Goal: Check status

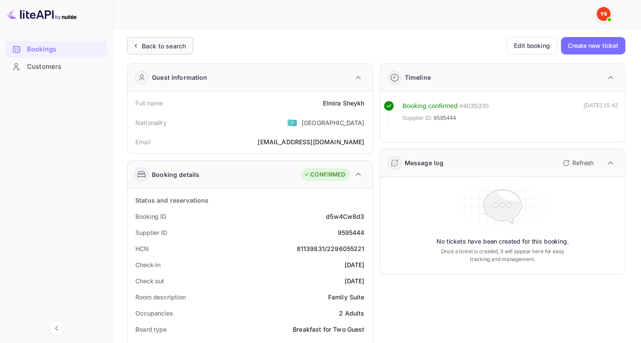
click at [145, 44] on div "Back to search" at bounding box center [164, 45] width 44 height 9
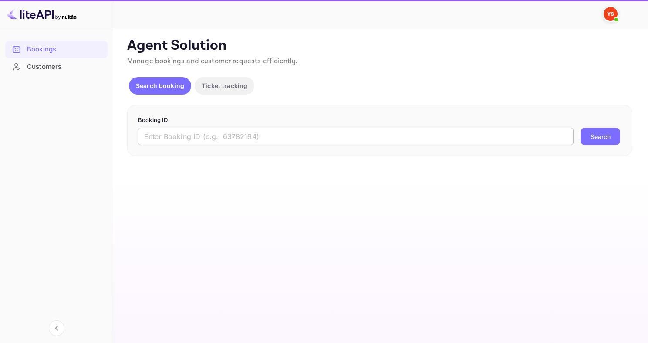
click at [310, 144] on input "text" at bounding box center [355, 136] width 435 height 17
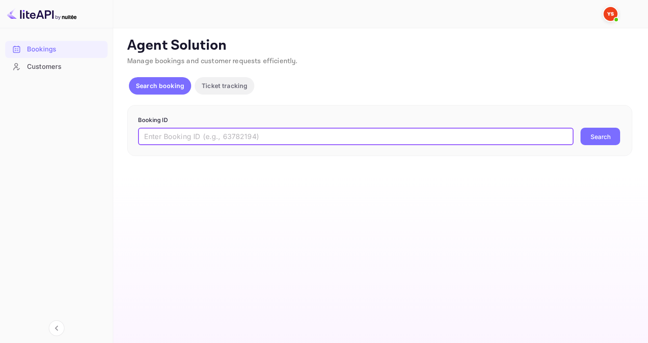
paste input "9635284"
type input "9635284"
click at [580, 128] on button "Search" at bounding box center [600, 136] width 40 height 17
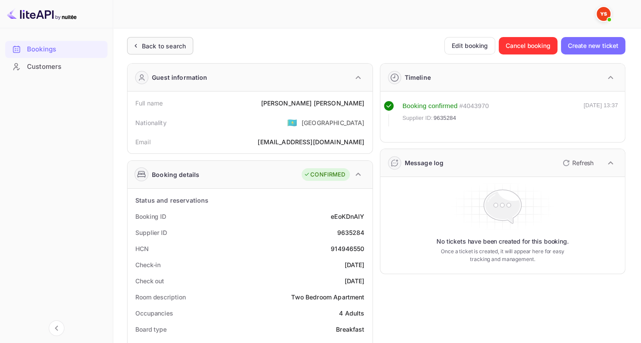
click at [162, 45] on div "Back to search" at bounding box center [164, 45] width 44 height 9
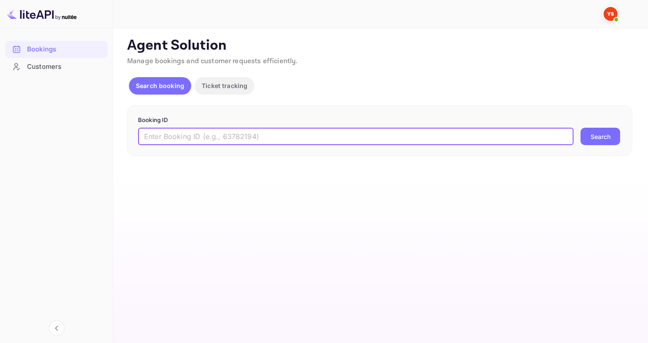
click at [217, 134] on input "text" at bounding box center [355, 136] width 435 height 17
paste input "8860393"
type input "8860393"
click at [580, 128] on button "Search" at bounding box center [600, 136] width 40 height 17
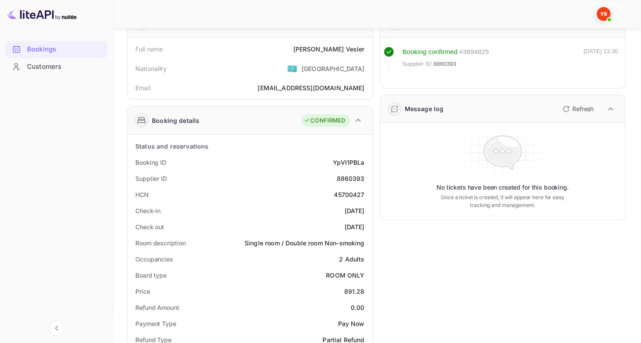
scroll to position [53, 0]
